Goal: Task Accomplishment & Management: Manage account settings

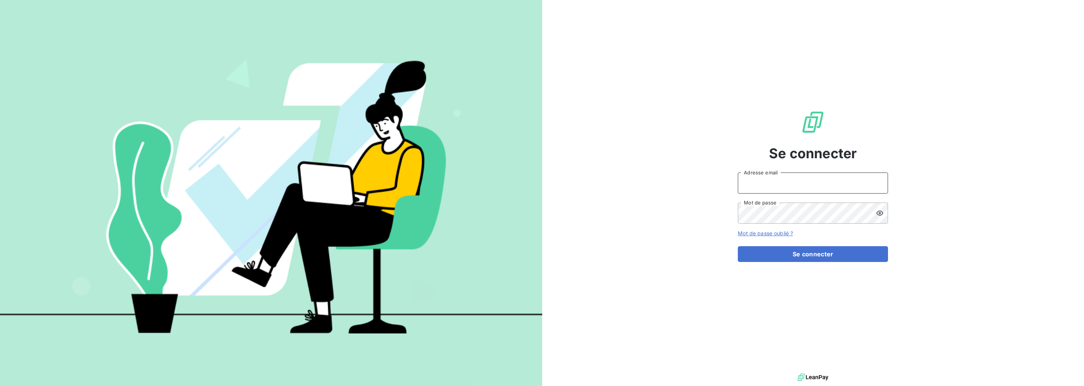
click at [801, 184] on input "Adresse email" at bounding box center [813, 182] width 150 height 21
type input "thomas.desnot@altyma-experts.fr"
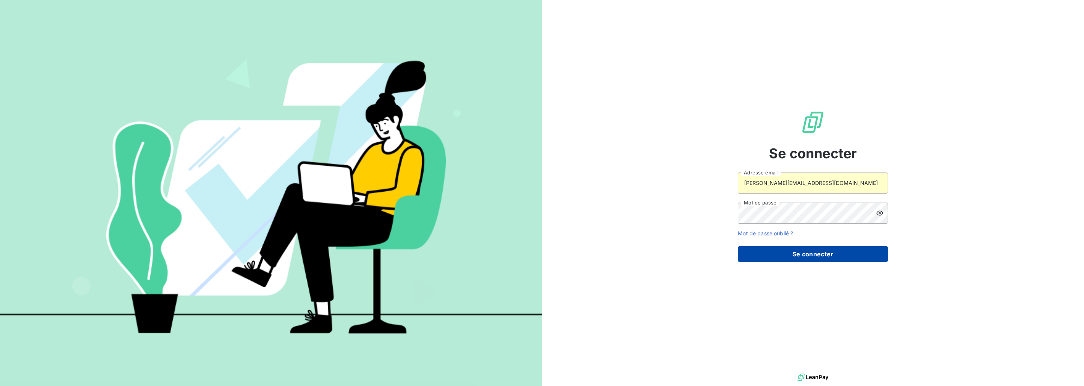
click at [804, 251] on button "Se connecter" at bounding box center [813, 254] width 150 height 16
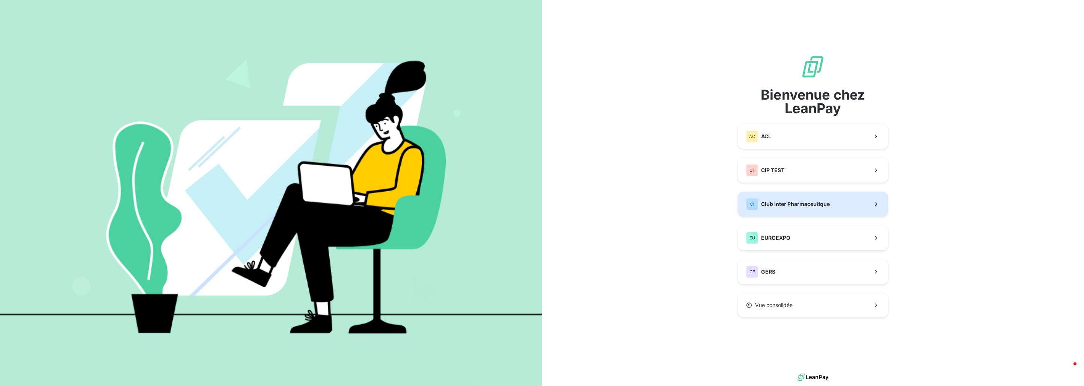
click at [794, 202] on span "Club Inter Pharmaceutique" at bounding box center [795, 204] width 69 height 8
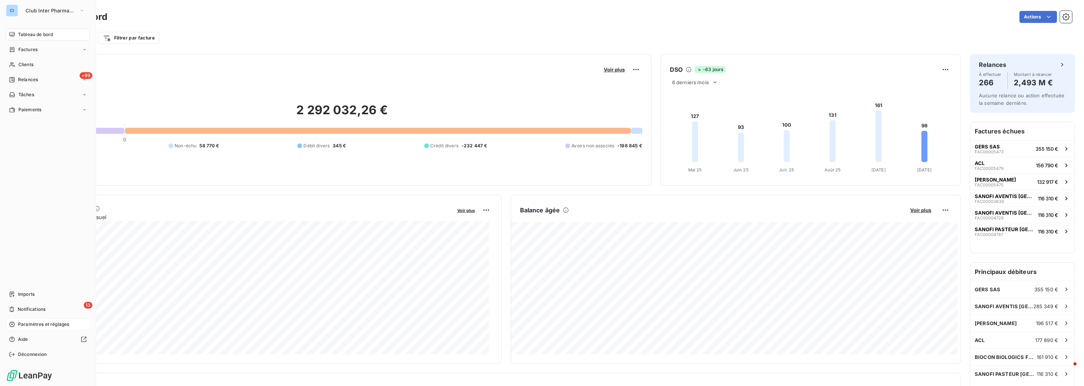
click at [41, 321] on span "Paramètres et réglages" at bounding box center [43, 324] width 51 height 7
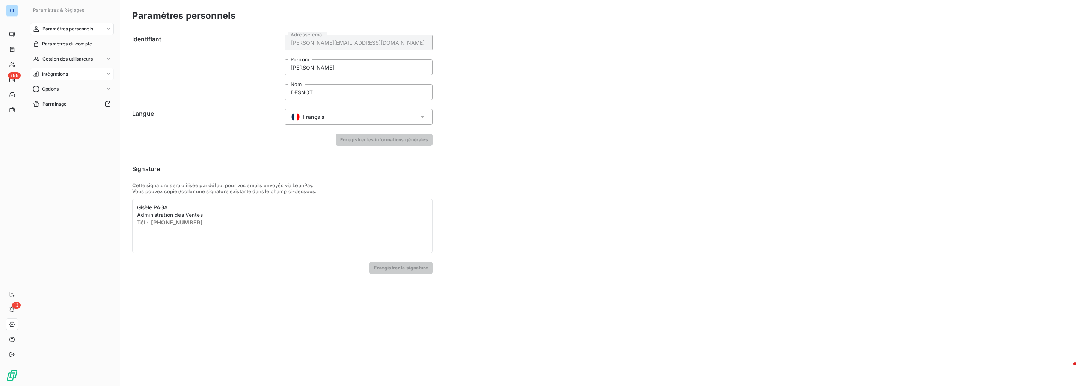
click at [61, 72] on span "Intégrations" at bounding box center [55, 74] width 26 height 7
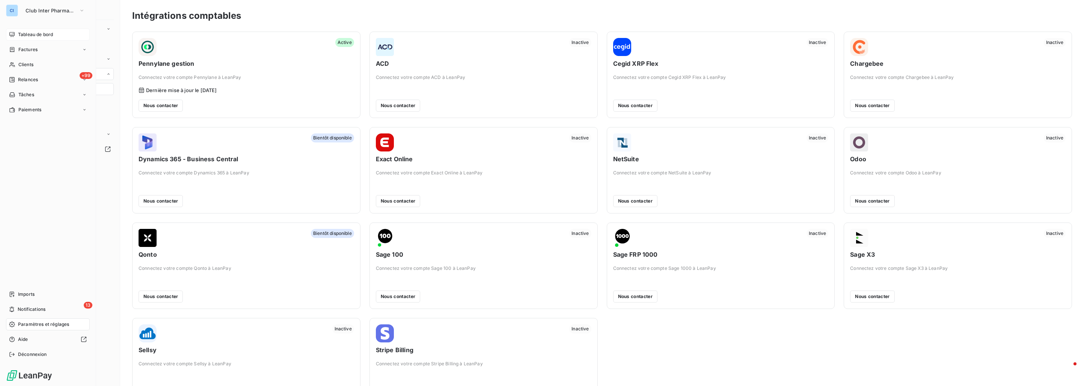
click at [27, 33] on span "Tableau de bord" at bounding box center [35, 34] width 35 height 7
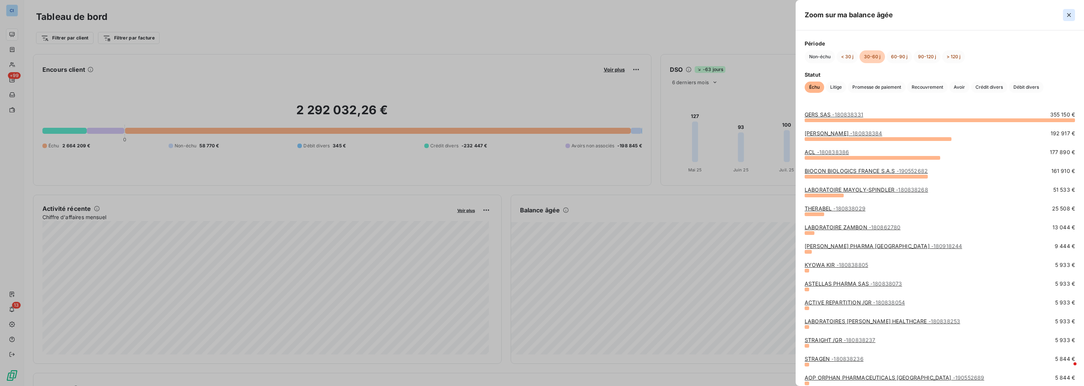
click at [1071, 12] on icon "button" at bounding box center [1069, 15] width 8 height 8
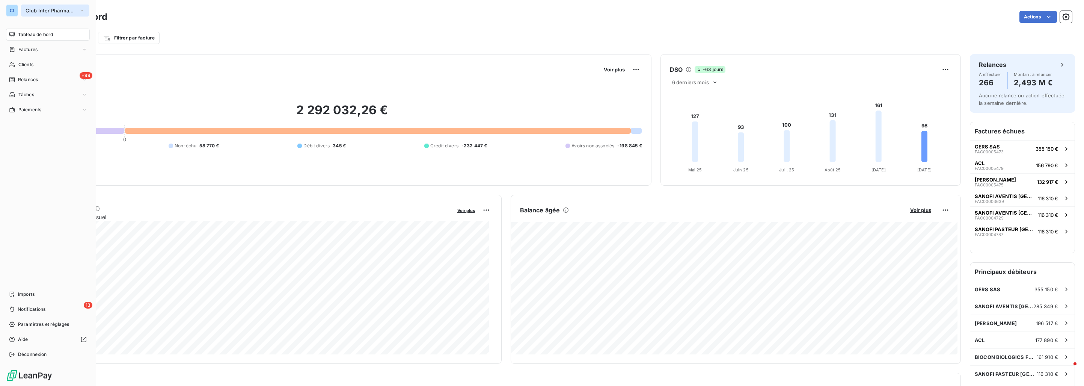
click at [28, 11] on span "Club Inter Pharmaceutique" at bounding box center [51, 11] width 50 height 6
